Goal: Information Seeking & Learning: Learn about a topic

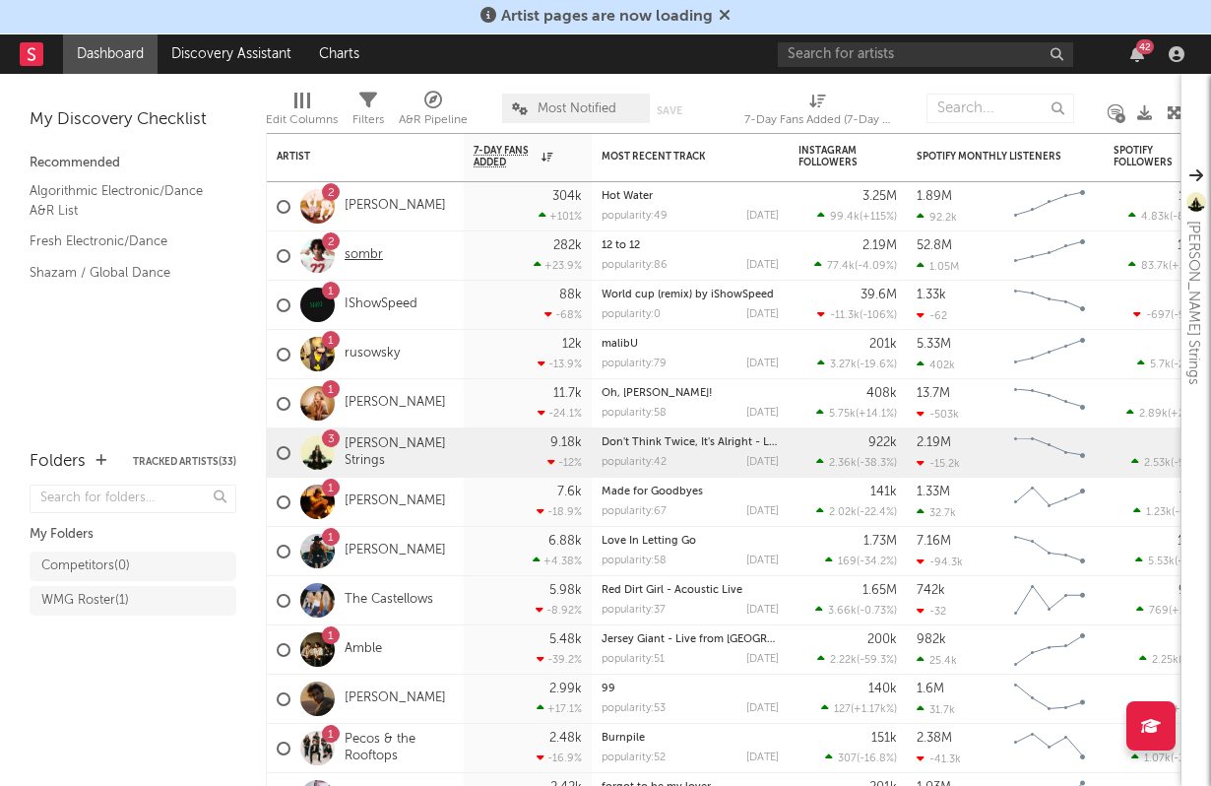
click at [374, 258] on link "sombr" at bounding box center [364, 255] width 38 height 17
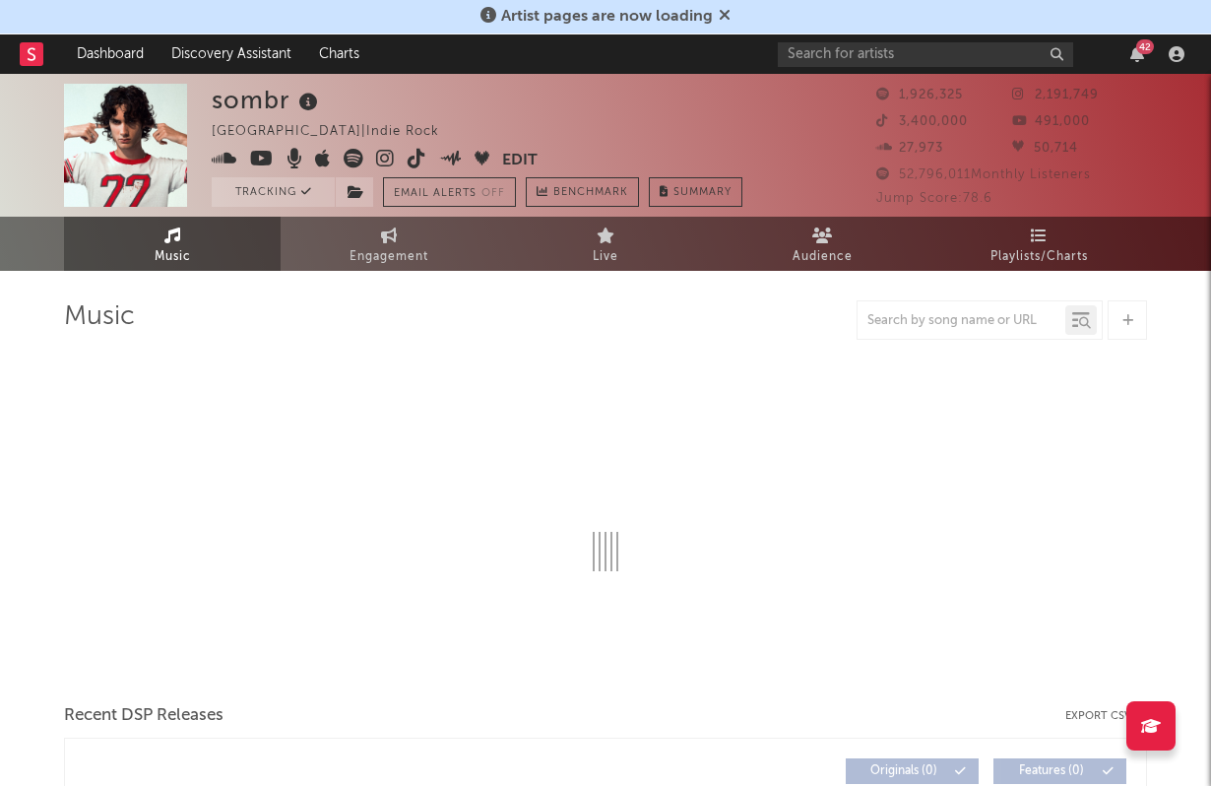
click at [720, 13] on icon at bounding box center [725, 15] width 12 height 16
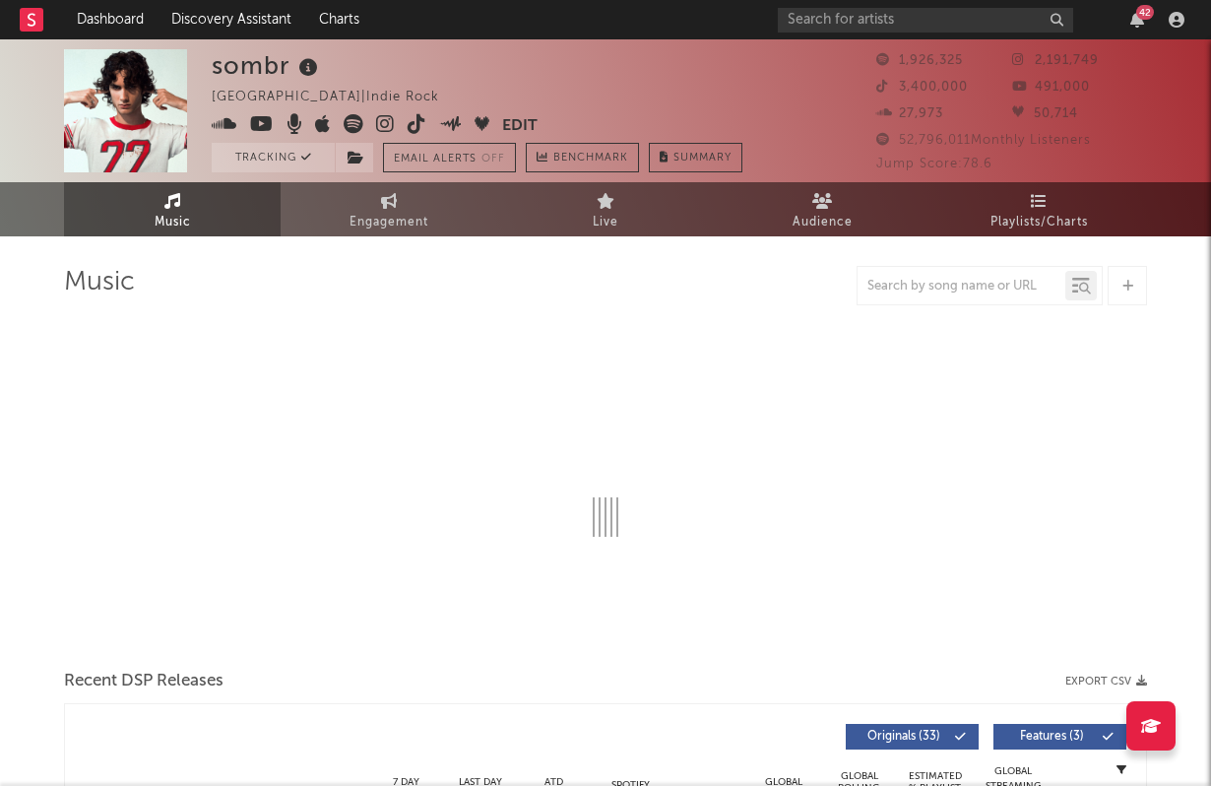
select select "6m"
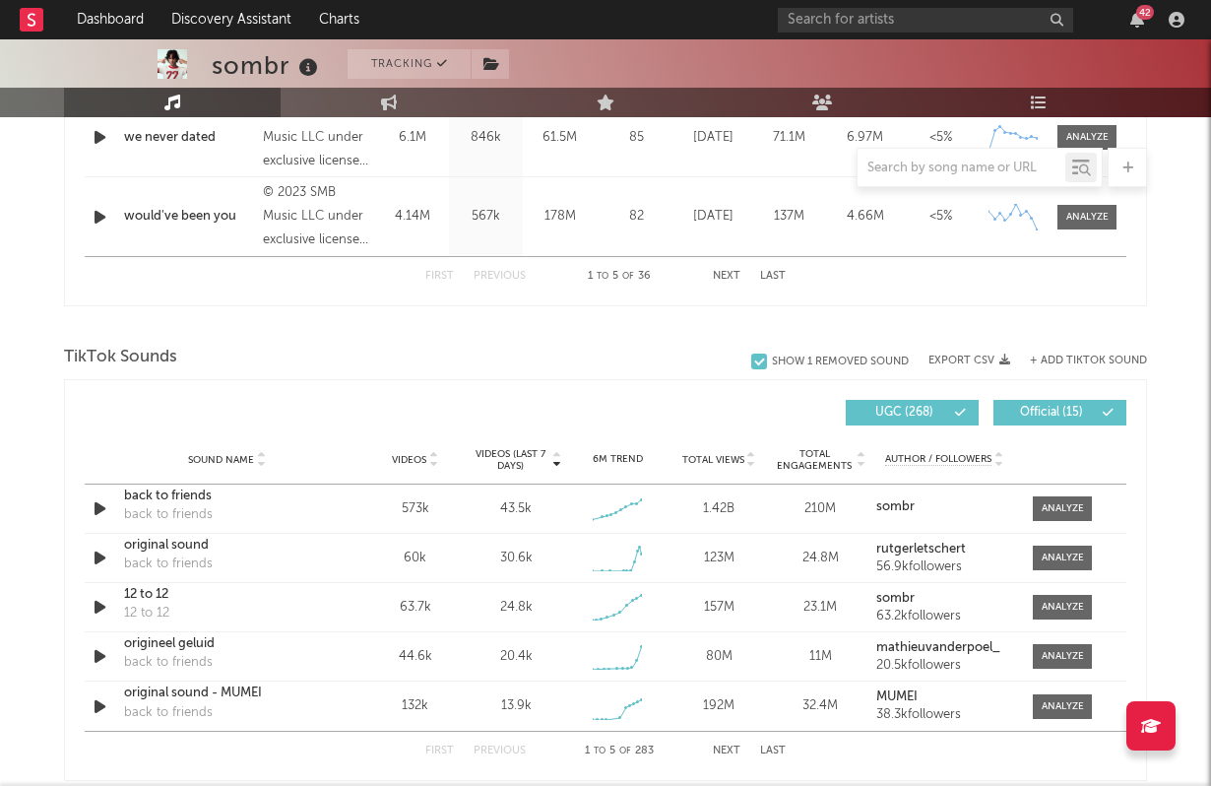
scroll to position [1160, 0]
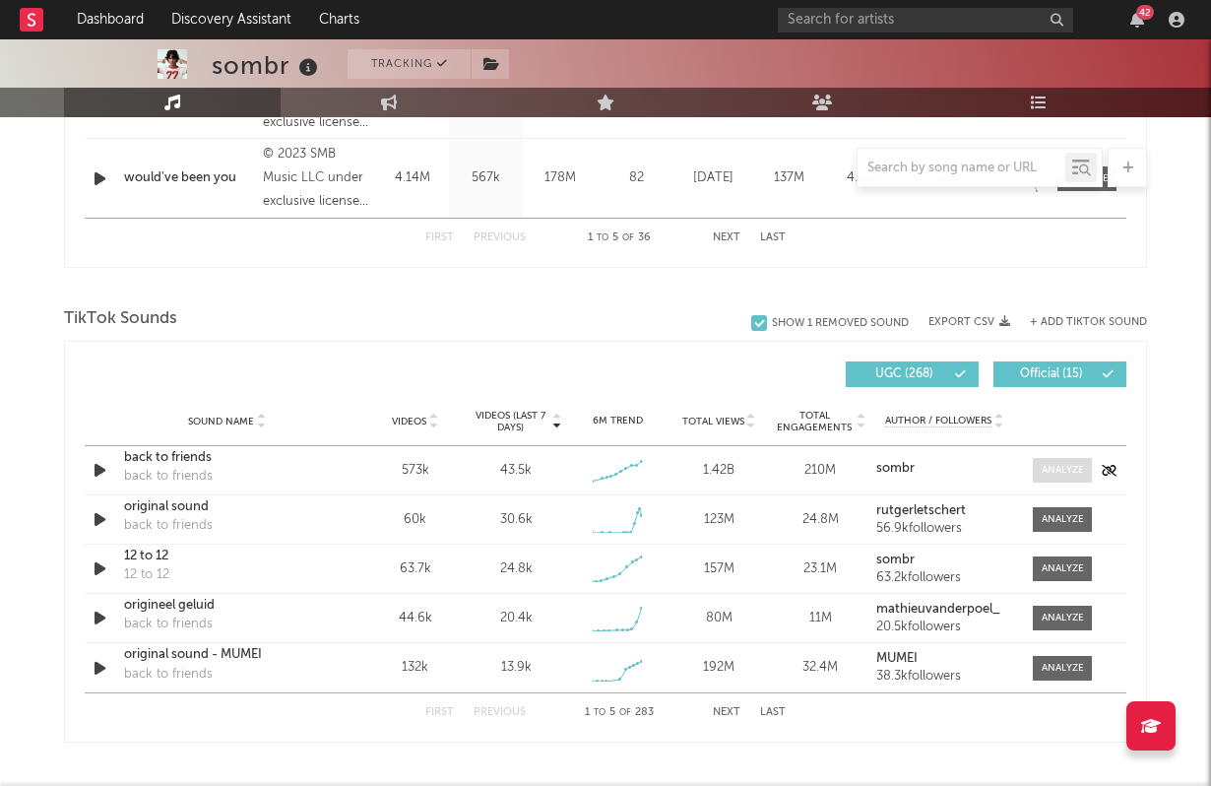
click at [1052, 475] on div at bounding box center [1063, 470] width 42 height 15
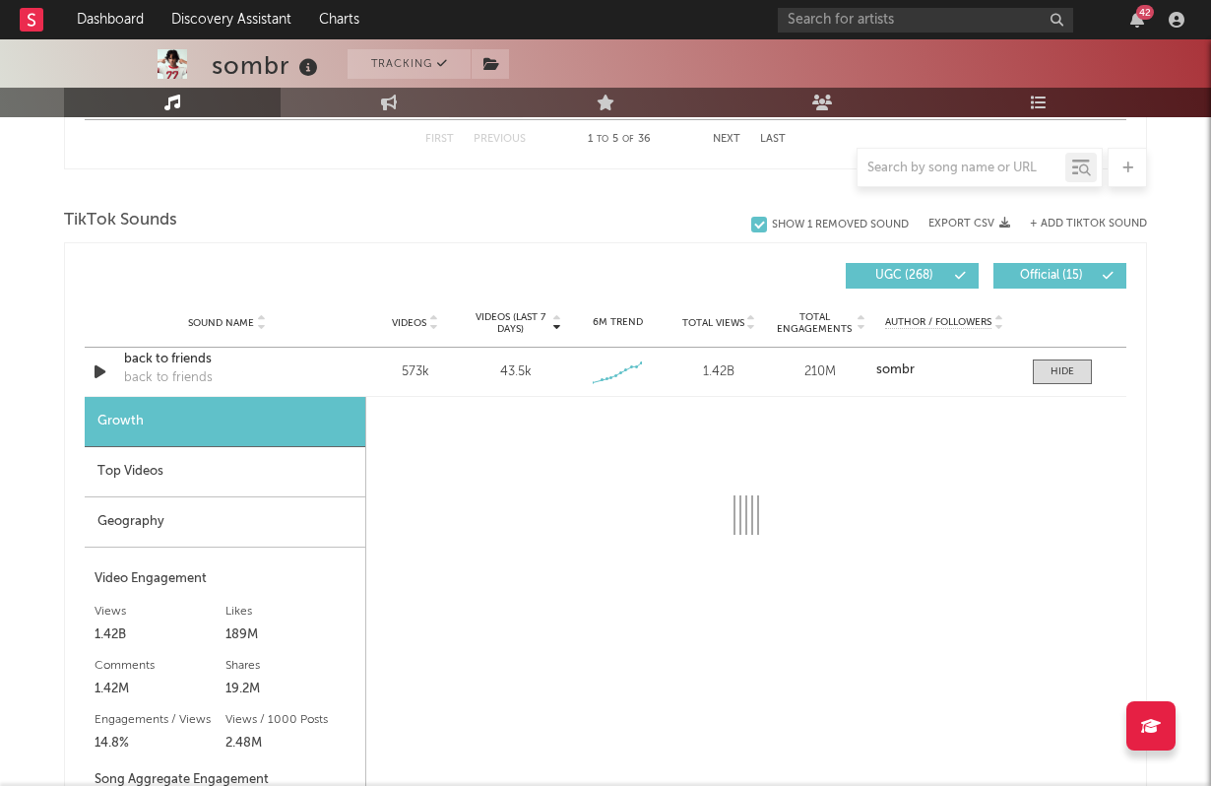
select select "6m"
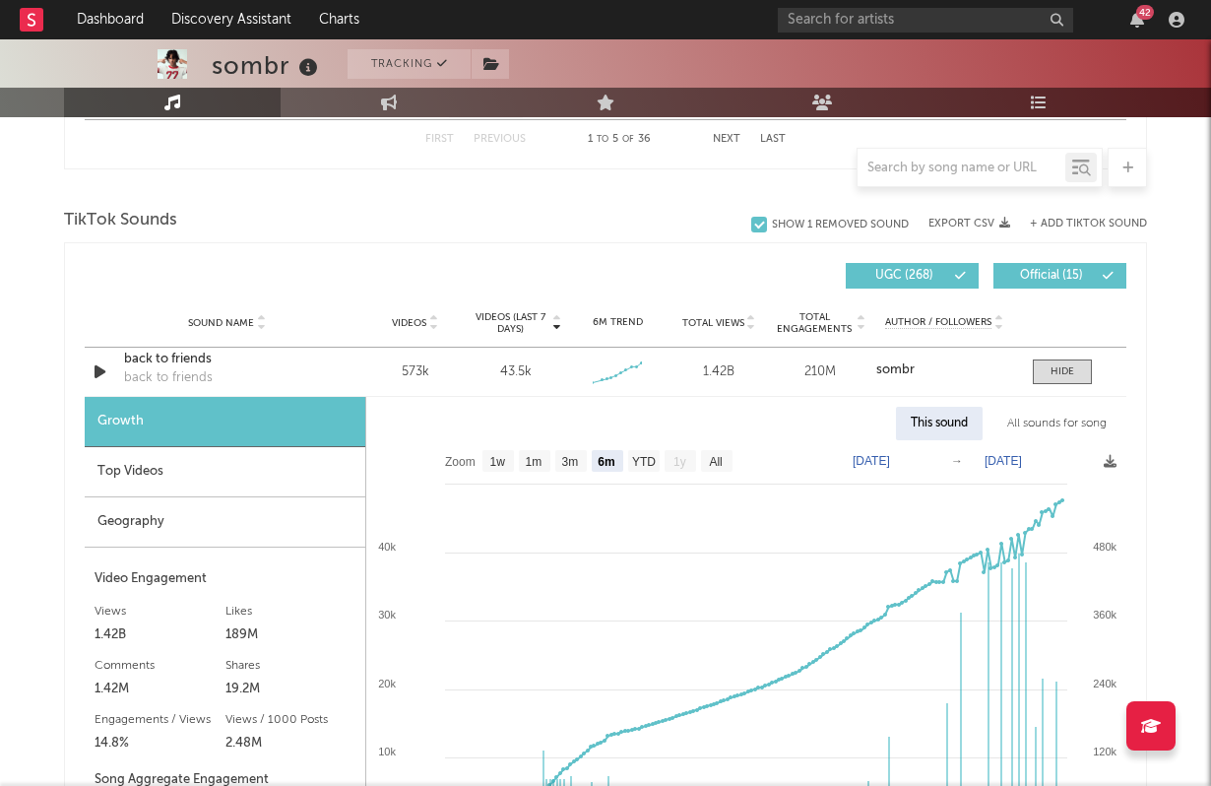
scroll to position [1263, 0]
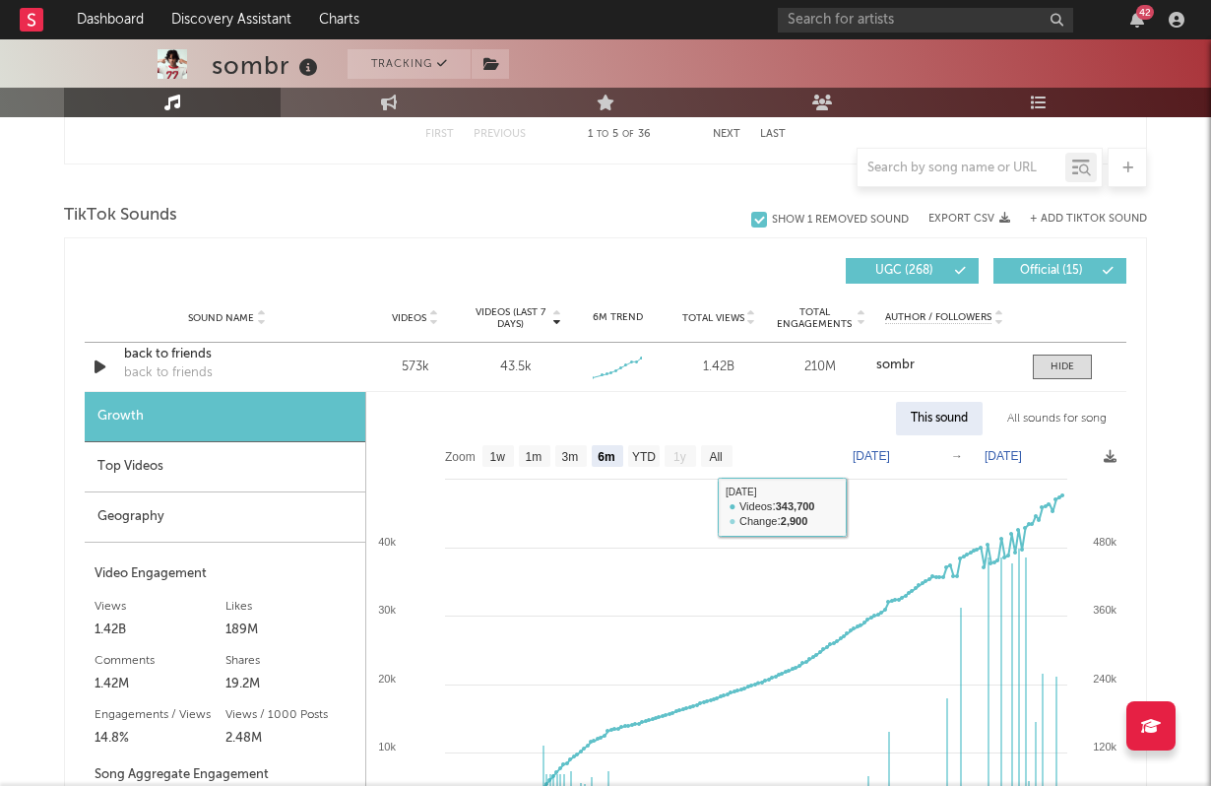
click at [1018, 411] on div "All sounds for song" at bounding box center [1056, 418] width 129 height 33
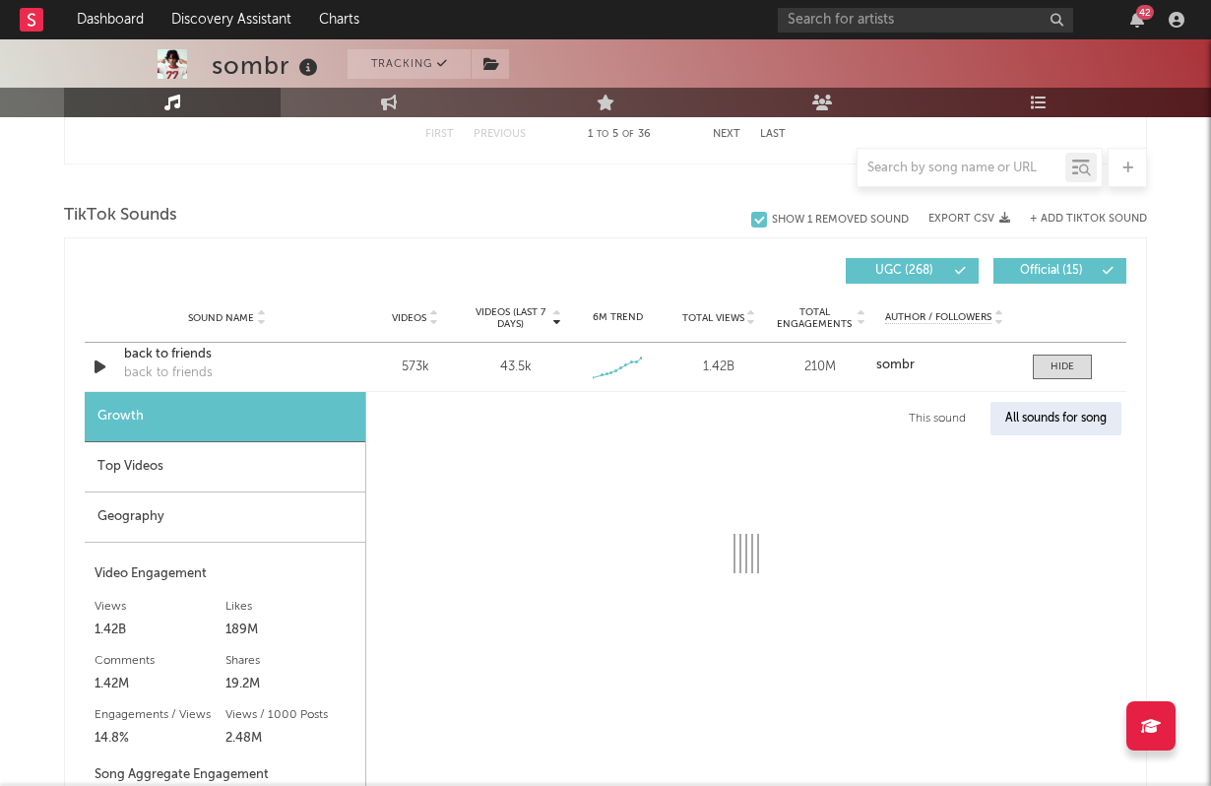
select select "1w"
